Goal: Download file/media

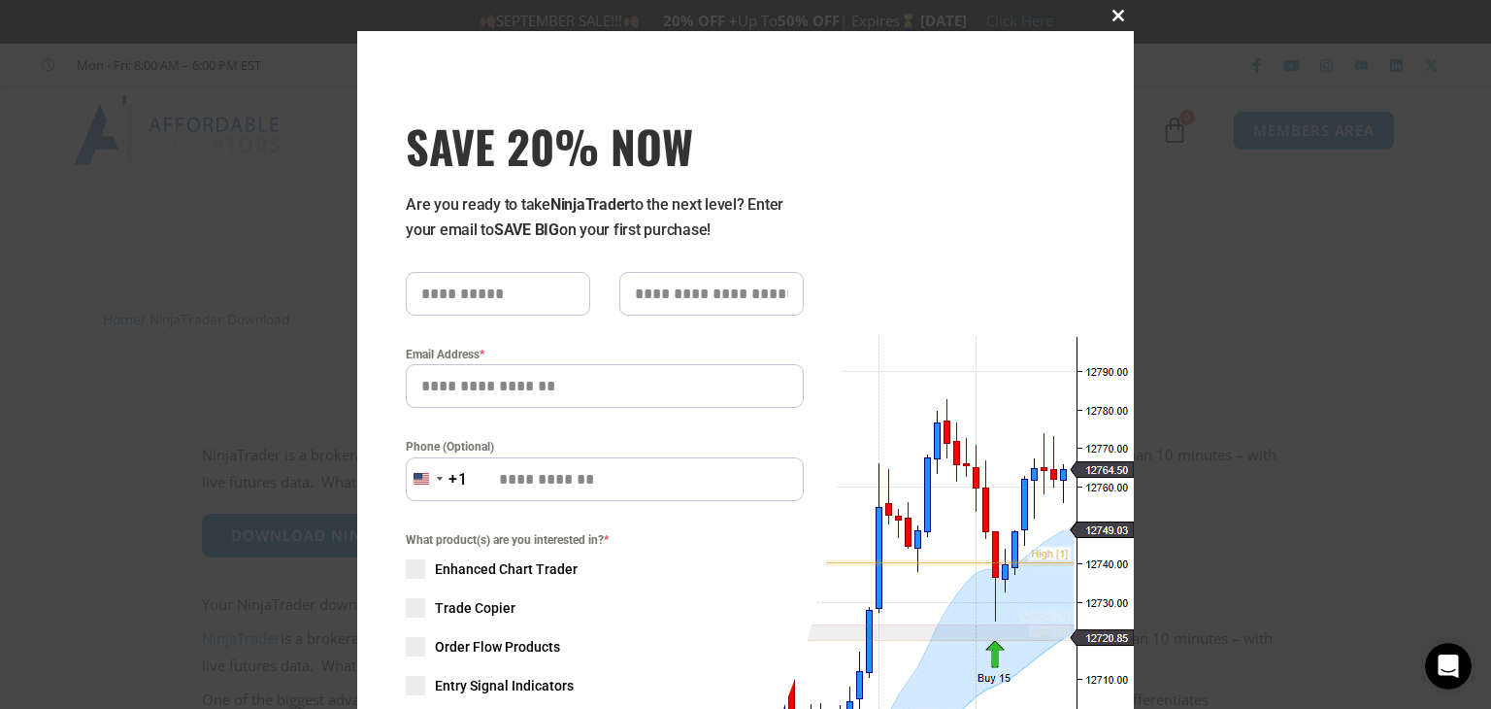
click at [1106, 20] on span at bounding box center [1118, 16] width 31 height 12
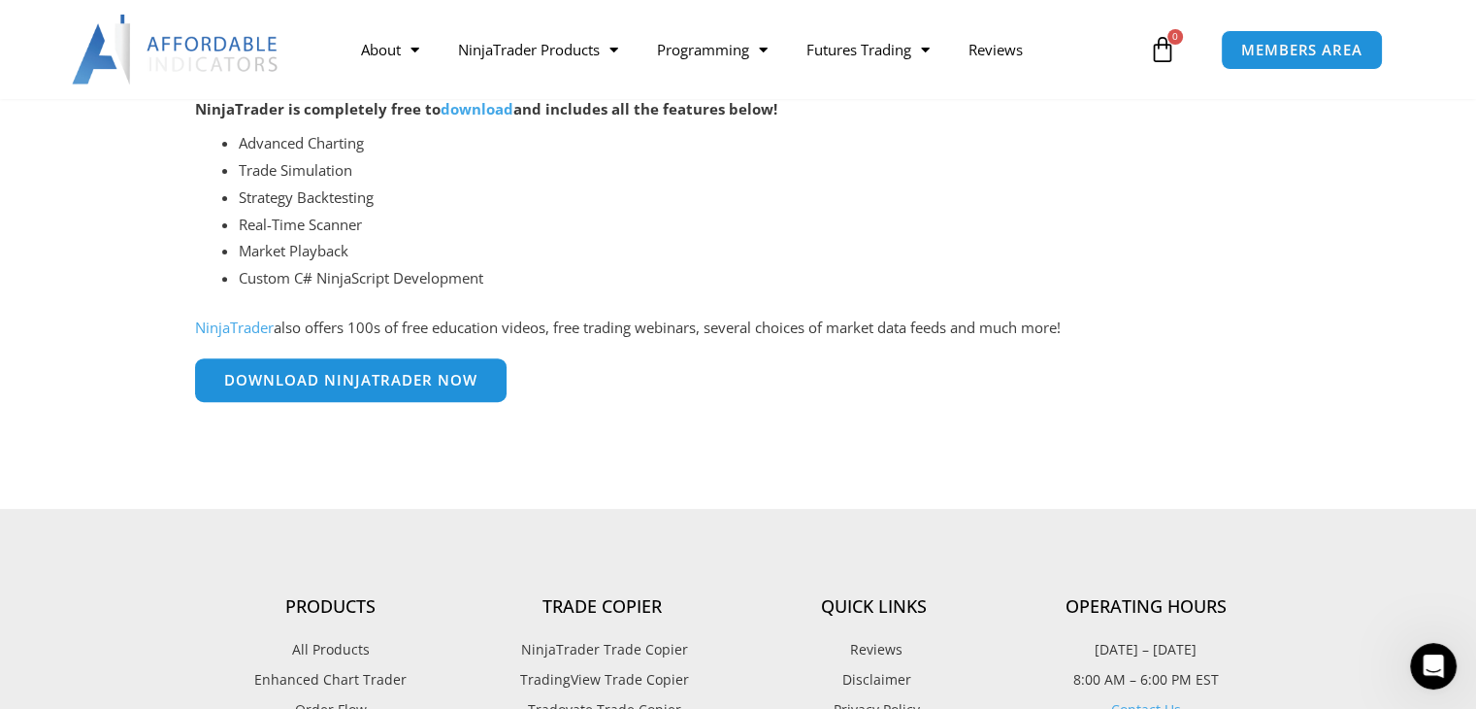
scroll to position [524, 0]
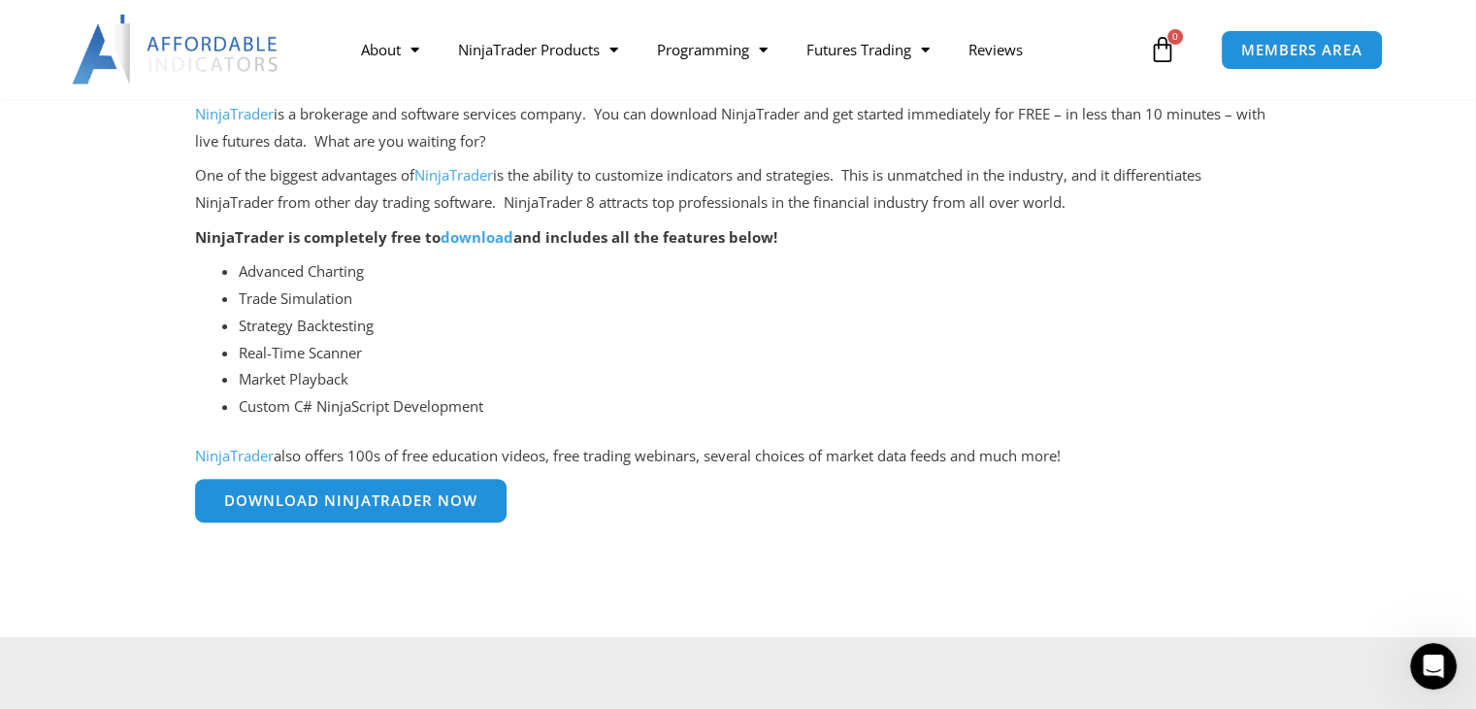
click at [401, 510] on link "Download NinjaTrader Now" at bounding box center [351, 501] width 312 height 44
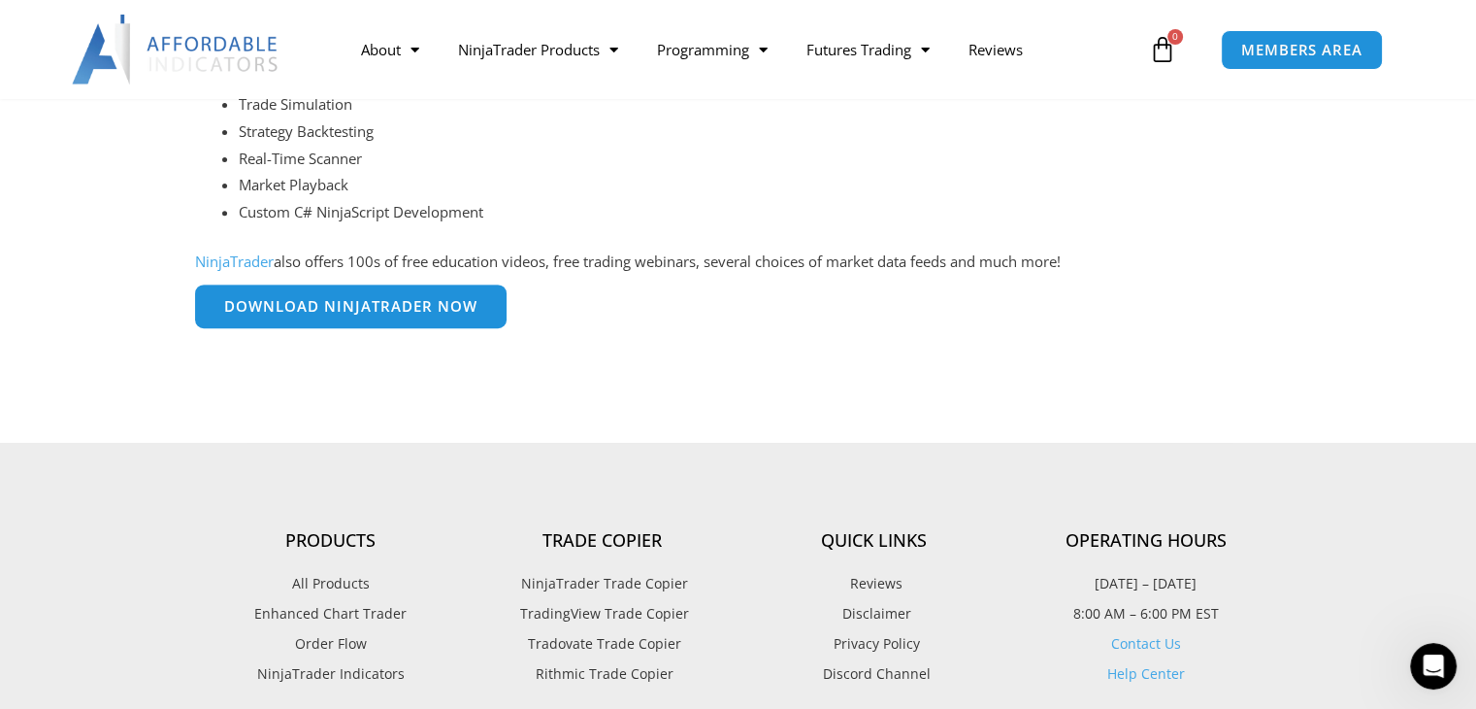
scroll to position [427, 0]
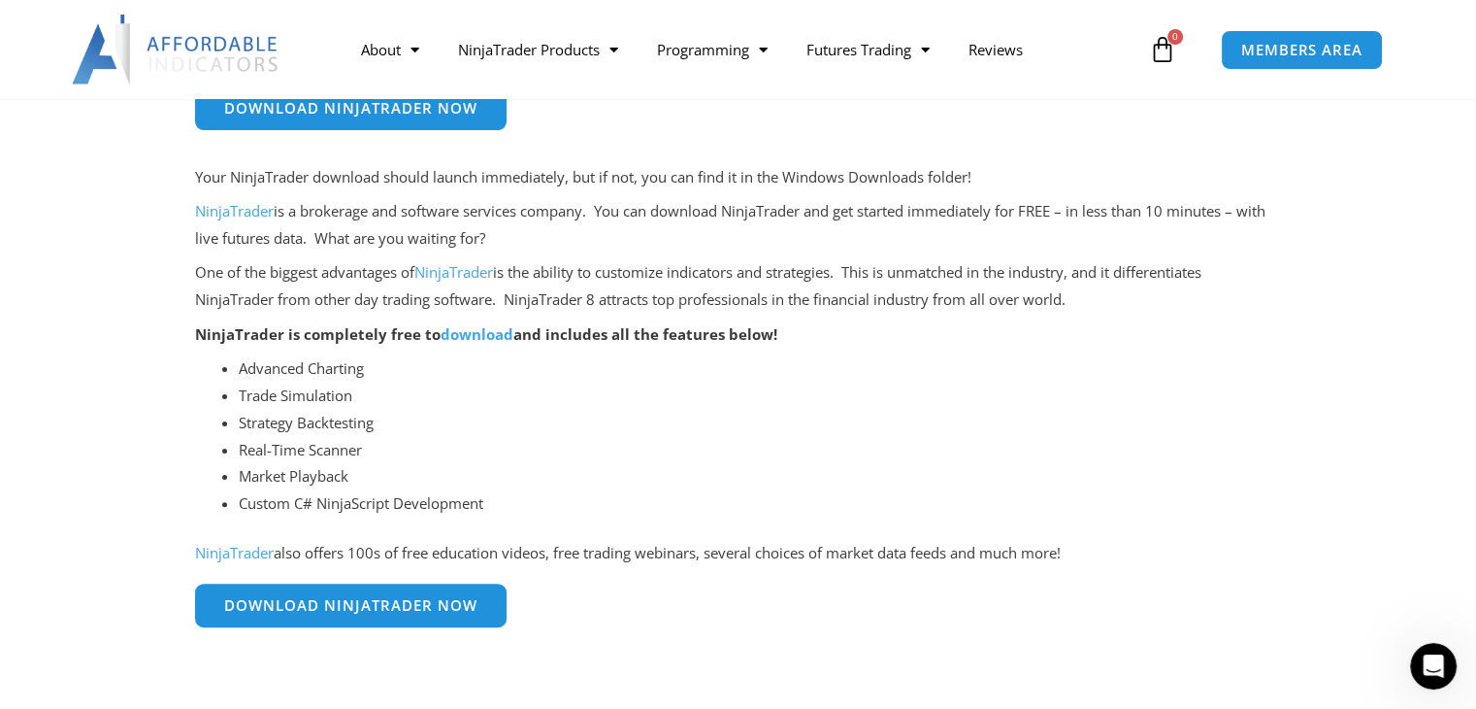
click at [464, 334] on link "download" at bounding box center [477, 333] width 73 height 19
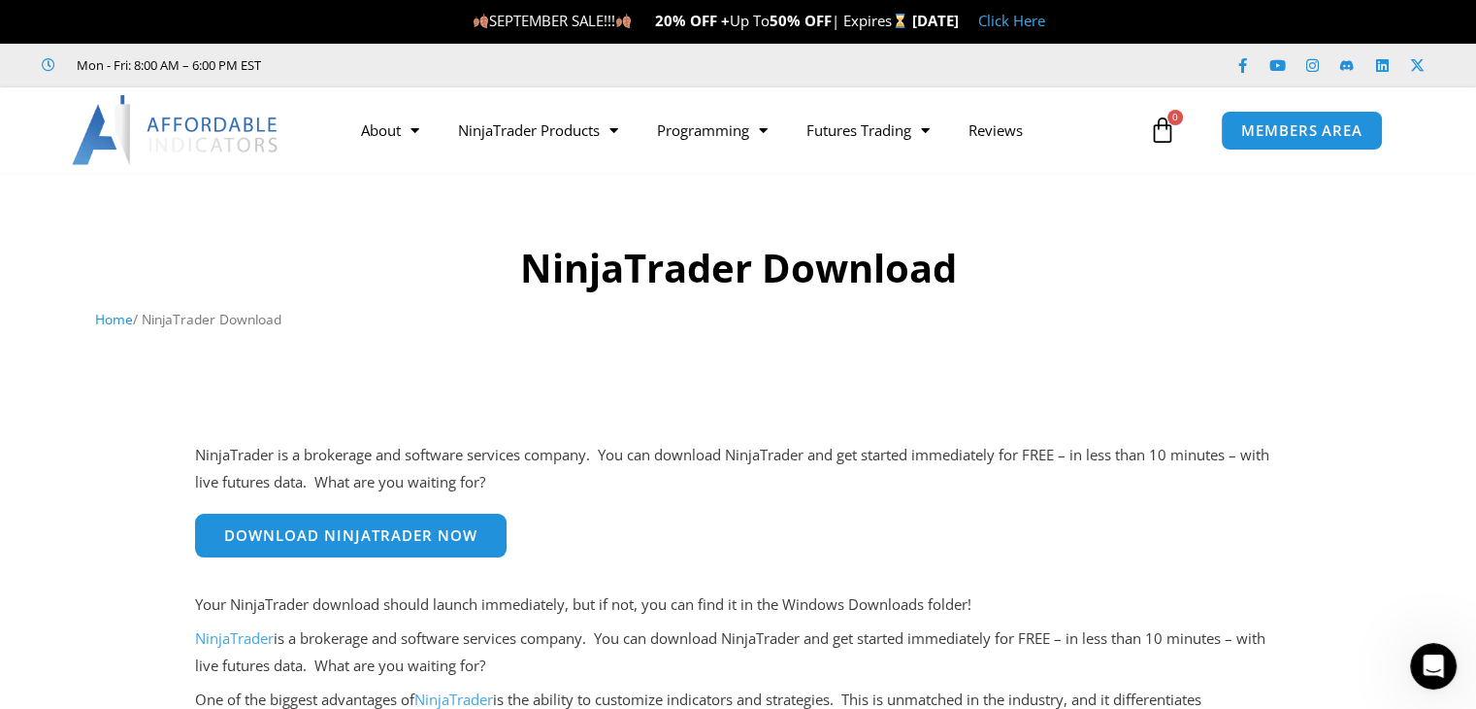
scroll to position [291, 0]
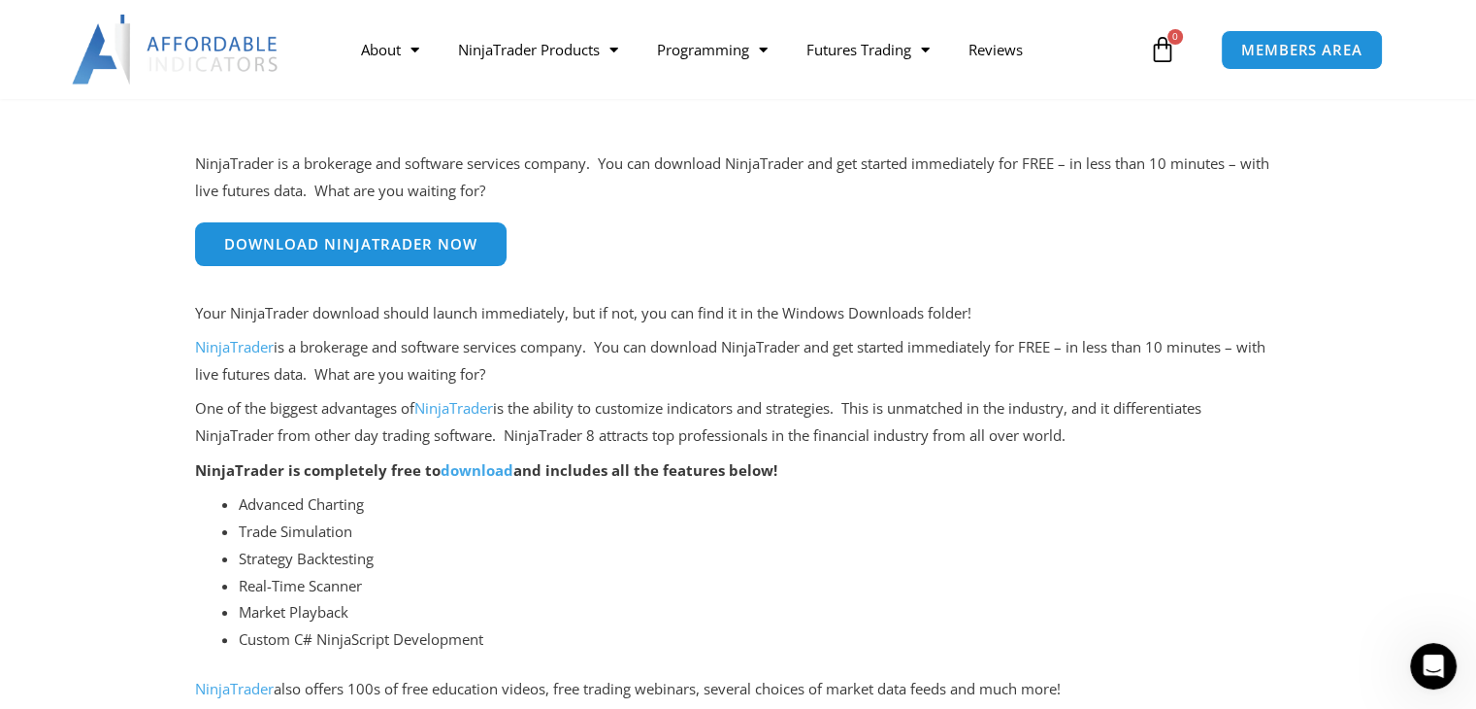
click at [237, 353] on link "NinjaTrader" at bounding box center [234, 346] width 79 height 19
